Goal: Download file/media

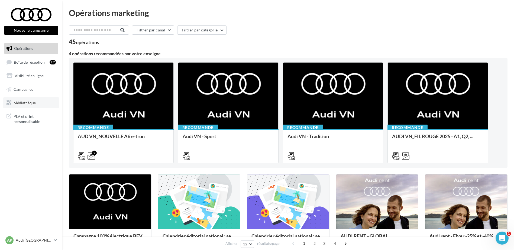
click at [35, 101] on span "Médiathèque" at bounding box center [25, 102] width 22 height 5
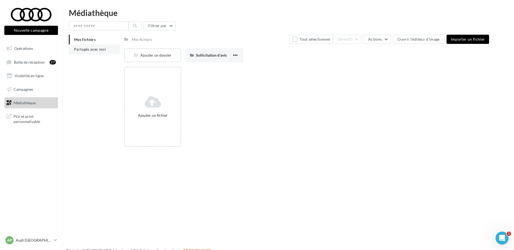
click at [94, 52] on li "Partagés avec moi" at bounding box center [94, 49] width 51 height 10
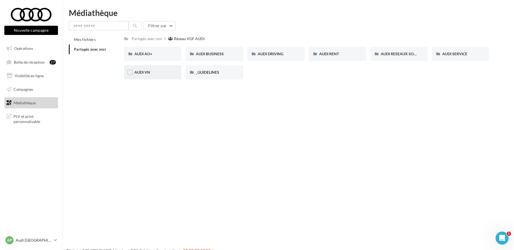
click at [164, 73] on div "AUDI VN" at bounding box center [152, 72] width 37 height 5
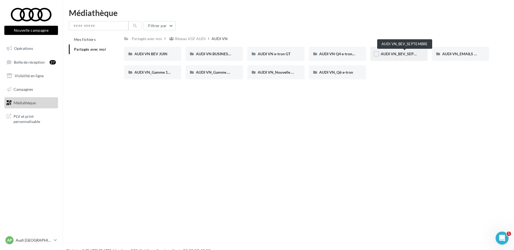
click at [392, 53] on span "AUDI VN_BEV_SEPTEMBRE" at bounding box center [404, 53] width 48 height 5
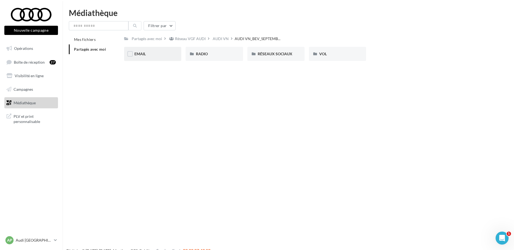
click at [164, 49] on div "EMAIL" at bounding box center [152, 54] width 57 height 14
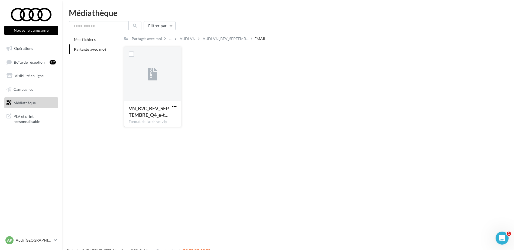
click at [176, 106] on span "button" at bounding box center [174, 106] width 5 height 5
click at [166, 111] on button "Télécharger" at bounding box center [150, 117] width 54 height 14
click at [216, 40] on span "AUDI VN_BEV_SEPTEMB..." at bounding box center [226, 38] width 46 height 5
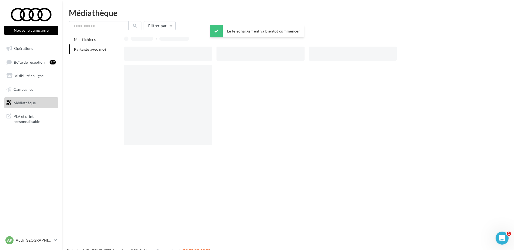
click div "RADIO"
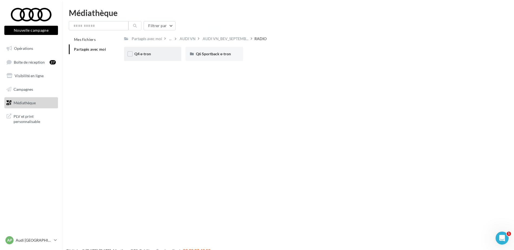
click at [162, 54] on div "Q4 e-tron" at bounding box center [152, 53] width 37 height 5
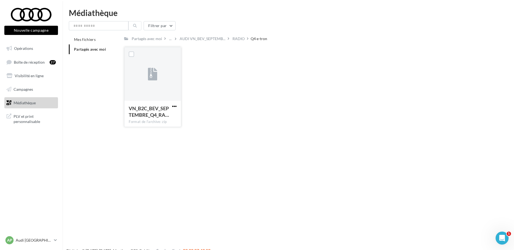
click at [176, 106] on span "button" at bounding box center [174, 106] width 5 height 5
click at [170, 113] on button "Télécharger" at bounding box center [150, 117] width 54 height 14
click at [236, 41] on div "RADIO" at bounding box center [238, 38] width 12 height 5
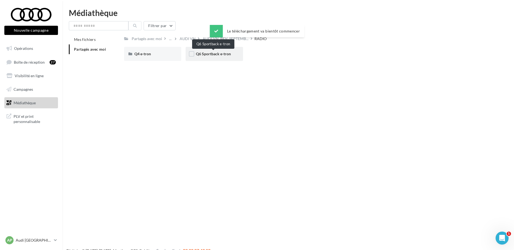
click at [208, 52] on span "Q6 Sportback e-tron" at bounding box center [213, 53] width 35 height 5
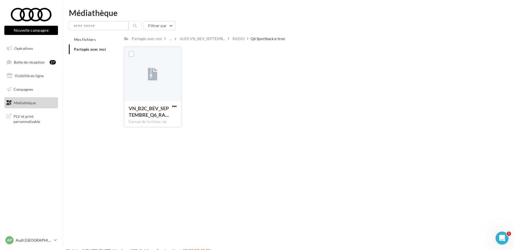
click at [176, 106] on span "button" at bounding box center [174, 106] width 5 height 5
click at [164, 113] on button "Télécharger" at bounding box center [150, 117] width 54 height 14
click at [235, 38] on div "Le téléchargement va bientôt commencer" at bounding box center [257, 32] width 94 height 15
click at [235, 41] on div "RADIO" at bounding box center [238, 39] width 14 height 8
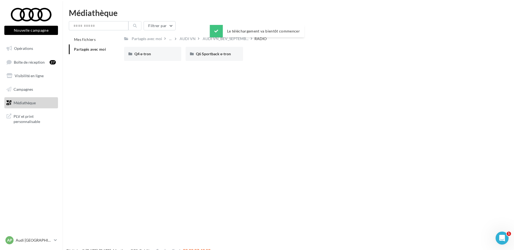
click at [235, 41] on div "AUDI VN_BEV_SEPTEMB..." at bounding box center [225, 39] width 48 height 8
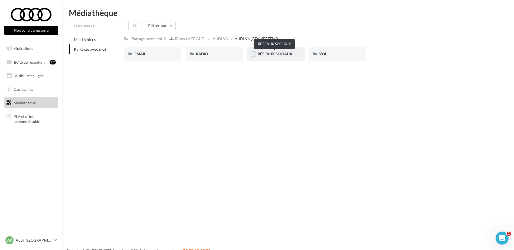
click at [273, 53] on span "RÉSEAUX SOCIAUX" at bounding box center [275, 53] width 35 height 5
click at [162, 54] on div "A6 Avant e-tron" at bounding box center [152, 53] width 37 height 5
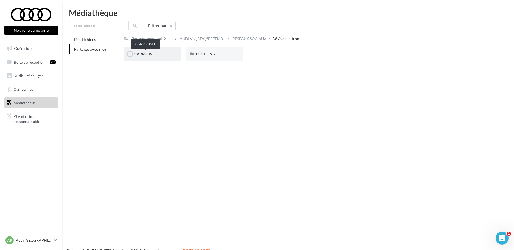
click at [151, 53] on span "CARROUSEL" at bounding box center [145, 53] width 22 height 5
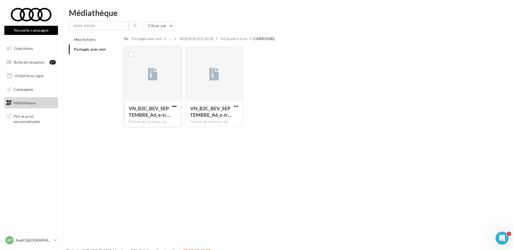
click at [174, 105] on span "button" at bounding box center [174, 106] width 5 height 5
click at [171, 111] on button "Télécharger" at bounding box center [150, 117] width 54 height 14
click at [237, 106] on span "button" at bounding box center [236, 106] width 5 height 5
click at [226, 113] on button "Télécharger" at bounding box center [212, 117] width 54 height 14
click at [237, 41] on div "A6 Avant e-tron" at bounding box center [233, 39] width 29 height 8
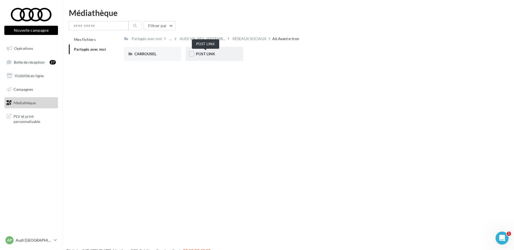
click at [206, 55] on span "POST LINK" at bounding box center [205, 53] width 19 height 5
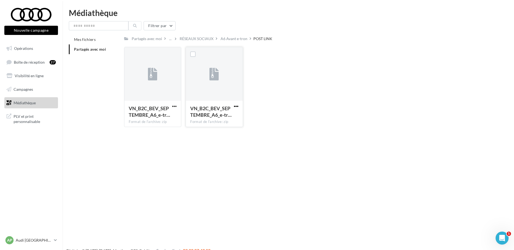
click at [237, 106] on span "button" at bounding box center [236, 106] width 5 height 5
click at [221, 113] on button "Télécharger" at bounding box center [212, 117] width 54 height 14
click at [174, 105] on span "button" at bounding box center [174, 106] width 5 height 5
click at [175, 113] on button "Télécharger" at bounding box center [150, 117] width 54 height 14
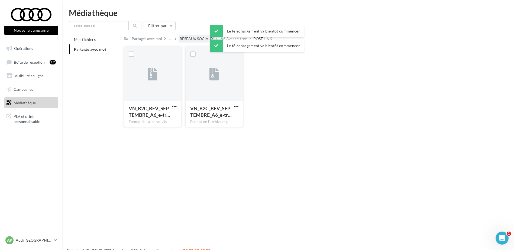
click at [203, 37] on div "RÉSEAUX SOCIAUX" at bounding box center [197, 38] width 34 height 5
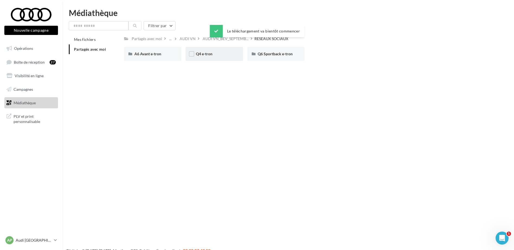
click at [227, 57] on div "Q4 e-tron" at bounding box center [213, 54] width 57 height 14
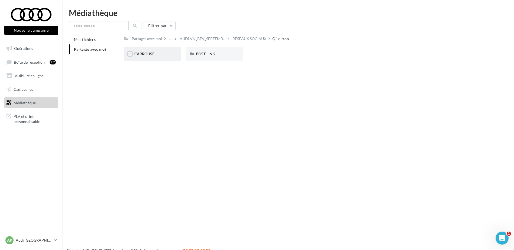
click at [146, 53] on span "CARROUSEL" at bounding box center [145, 53] width 22 height 5
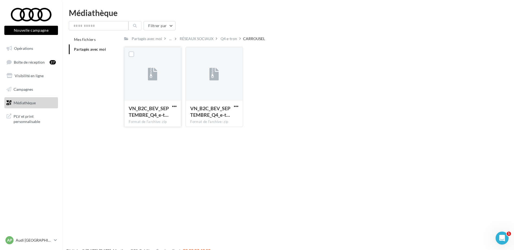
click at [178, 107] on div "VN_B2C_BEV_SEPTEMBRE_Q4_e-t… Format de l'archive: zip" at bounding box center [152, 113] width 57 height 25
click at [172, 107] on span "button" at bounding box center [174, 106] width 5 height 5
click at [172, 112] on button "Télécharger" at bounding box center [150, 117] width 54 height 14
click at [237, 106] on span "button" at bounding box center [236, 106] width 5 height 5
click at [227, 116] on button "Télécharger" at bounding box center [212, 117] width 54 height 14
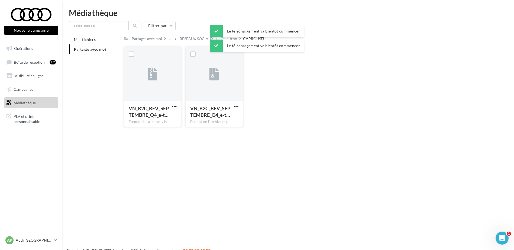
click at [196, 27] on div "Filtrer par" at bounding box center [288, 25] width 438 height 9
click at [198, 40] on div "RÉSEAUX SOCIAUX" at bounding box center [197, 38] width 34 height 5
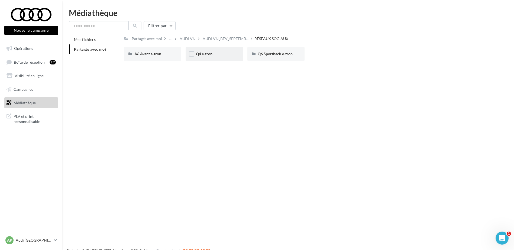
click at [223, 54] on div "Q4 e-tron" at bounding box center [214, 53] width 37 height 5
click at [206, 60] on div "POST LINK" at bounding box center [213, 54] width 57 height 14
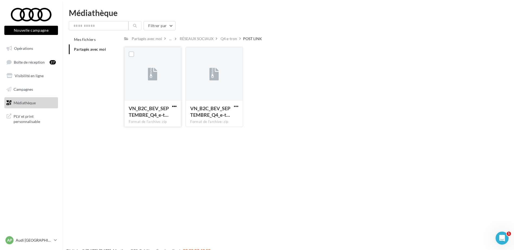
click at [176, 106] on span "button" at bounding box center [174, 106] width 5 height 5
click at [169, 112] on button "Télécharger" at bounding box center [150, 117] width 54 height 14
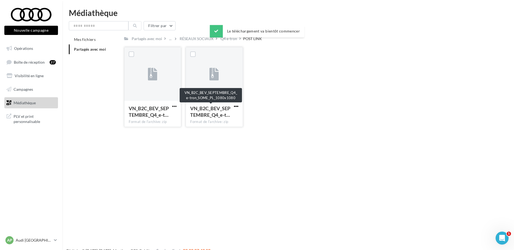
click at [236, 105] on span "button" at bounding box center [236, 106] width 5 height 5
click button "Télécharger"
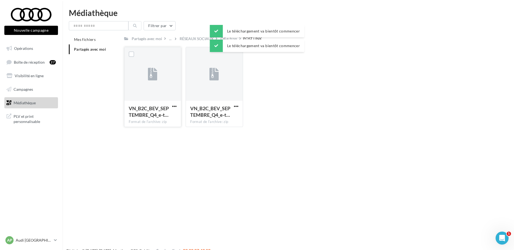
click at [198, 38] on div "RÉSEAUX SOCIAUX" at bounding box center [197, 38] width 34 height 5
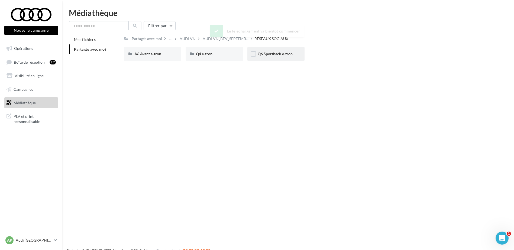
click at [267, 57] on div "Q6 Sportback e-tron" at bounding box center [275, 54] width 57 height 14
click at [163, 54] on div "CARROUSEL" at bounding box center [152, 53] width 37 height 5
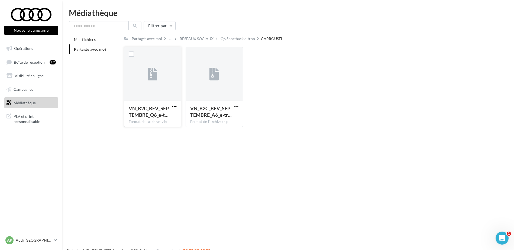
click at [172, 106] on span "button" at bounding box center [174, 106] width 5 height 5
click at [171, 113] on button "Télécharger" at bounding box center [150, 117] width 54 height 14
click at [236, 106] on span "button" at bounding box center [236, 106] width 5 height 5
click at [230, 113] on button "Télécharger" at bounding box center [212, 117] width 54 height 14
click at [247, 39] on div "Le téléchargement va bientôt commencer" at bounding box center [257, 32] width 94 height 15
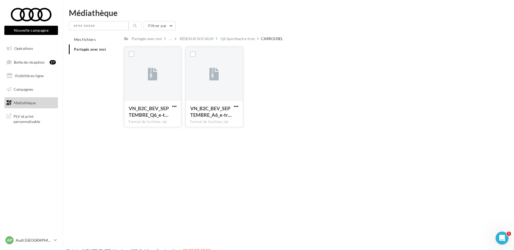
click at [246, 43] on div "Partagés avec moi ... RÉSEAUX SOCIAUX Q6 Sportback e-tron CARROUSEL Rs Partagé …" at bounding box center [306, 83] width 365 height 97
click at [246, 41] on div "Q6 Sportback e-tron" at bounding box center [237, 38] width 34 height 5
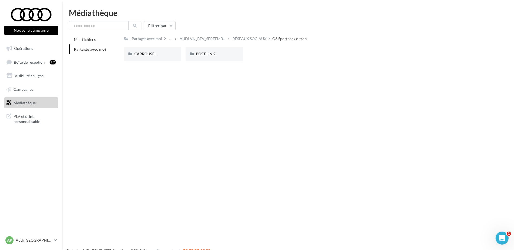
click at [223, 56] on div "POST LINK" at bounding box center [214, 53] width 37 height 5
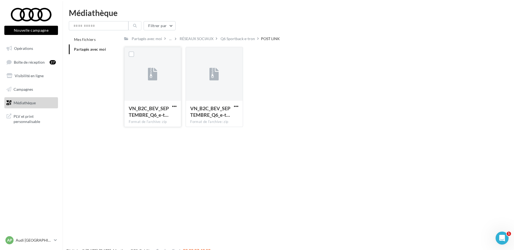
click at [177, 106] on button "button" at bounding box center [174, 106] width 7 height 5
click at [171, 114] on button "Télécharger" at bounding box center [150, 117] width 54 height 14
click at [234, 106] on span "button" at bounding box center [236, 106] width 5 height 5
click at [226, 115] on button "Télécharger" at bounding box center [212, 117] width 54 height 14
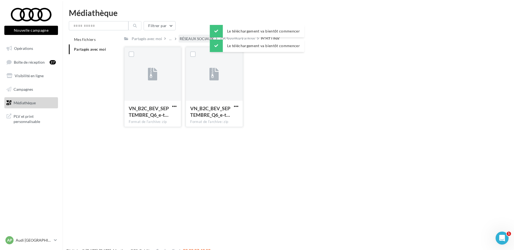
click at [193, 40] on div "RÉSEAUX SOCIAUX" at bounding box center [197, 38] width 34 height 5
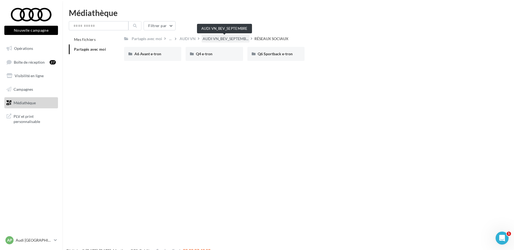
click at [234, 38] on span "AUDI VN_BEV_SEPTEMB..." at bounding box center [226, 38] width 46 height 5
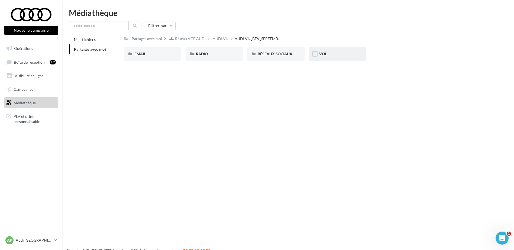
click at [324, 51] on div "VOL" at bounding box center [337, 53] width 37 height 5
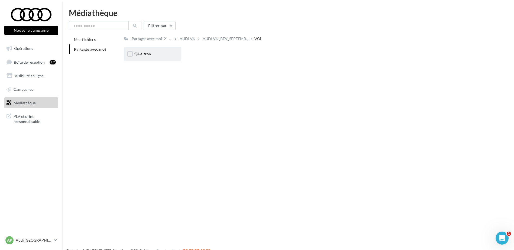
click at [158, 57] on div "Q4 e-tron" at bounding box center [152, 54] width 57 height 14
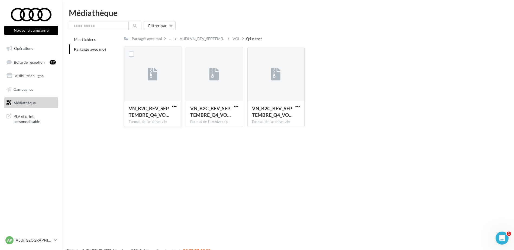
click at [176, 106] on button "button" at bounding box center [174, 106] width 7 height 5
click at [171, 116] on button "Télécharger" at bounding box center [150, 117] width 54 height 14
click at [235, 107] on span "button" at bounding box center [236, 106] width 5 height 5
click at [226, 113] on button "Télécharger" at bounding box center [212, 117] width 54 height 14
click at [296, 106] on span "button" at bounding box center [297, 106] width 5 height 5
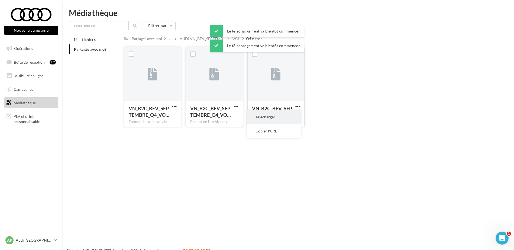
click at [284, 113] on button "Télécharger" at bounding box center [274, 117] width 54 height 14
click at [155, 149] on div "Nouvelle campagne Nouvelle campagne Opérations Boîte de réception 27 Visibilité…" at bounding box center [257, 134] width 514 height 250
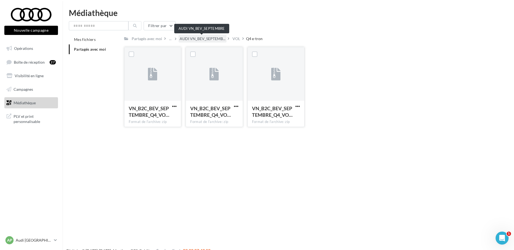
click at [214, 37] on span "AUDI VN_BEV_SEPTEMB..." at bounding box center [203, 38] width 46 height 5
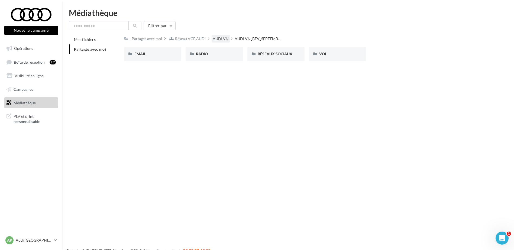
click at [220, 40] on div "AUDI VN" at bounding box center [221, 38] width 16 height 5
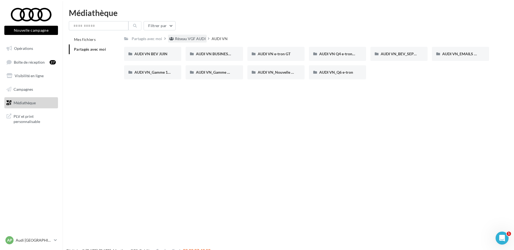
click at [177, 37] on div "Réseau VGF AUDI" at bounding box center [190, 38] width 31 height 5
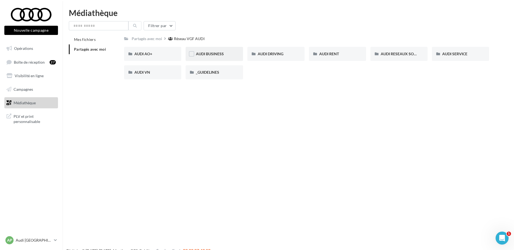
click at [224, 55] on div "AUDI BUSINESS" at bounding box center [214, 53] width 37 height 5
